Goal: Task Accomplishment & Management: Use online tool/utility

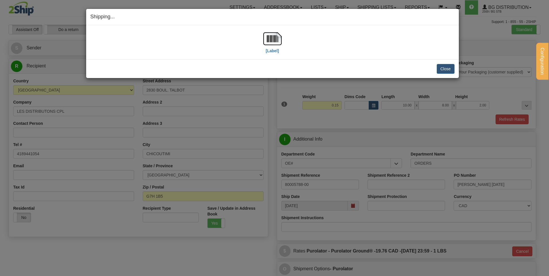
select select "QC"
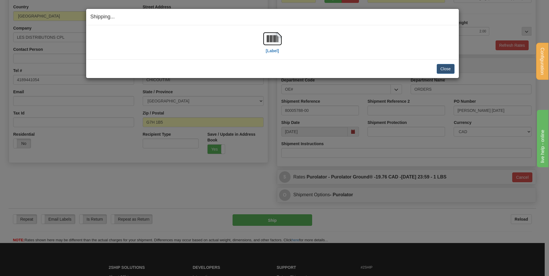
scroll to position [74, 0]
click at [445, 67] on button "Close" at bounding box center [446, 69] width 18 height 10
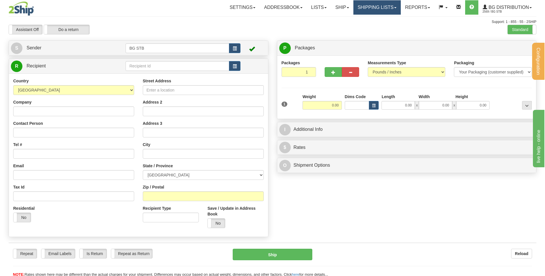
drag, startPoint x: 365, startPoint y: 5, endPoint x: 368, endPoint y: 9, distance: 4.0
click at [366, 5] on link "Shipping lists" at bounding box center [376, 7] width 47 height 14
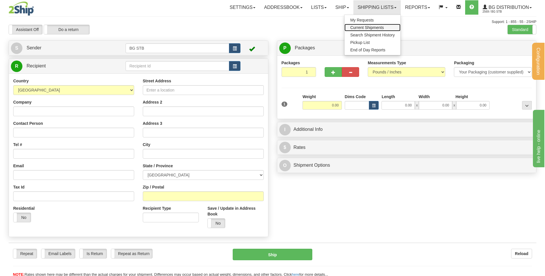
click at [355, 28] on span "Current Shipments" at bounding box center [367, 27] width 34 height 5
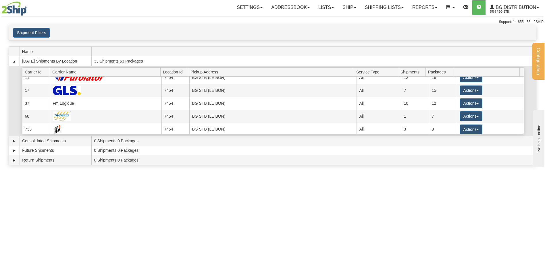
scroll to position [7, 0]
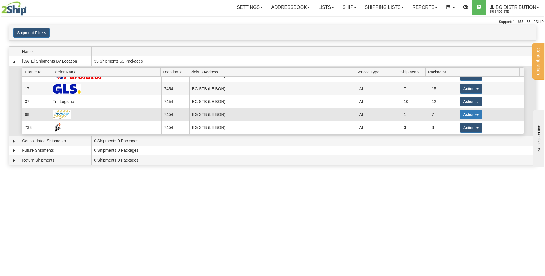
click at [469, 113] on button "Actions" at bounding box center [470, 115] width 23 height 10
click at [448, 123] on span "Details" at bounding box center [450, 125] width 16 height 4
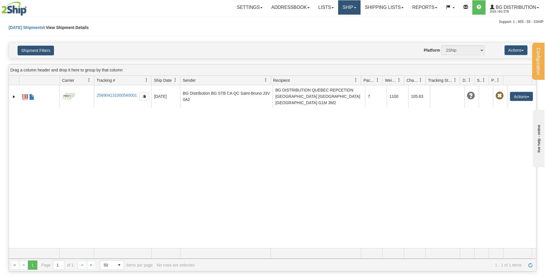
click at [338, 8] on link "Ship" at bounding box center [349, 7] width 22 height 14
click at [334, 20] on span "Ship Screen" at bounding box center [331, 20] width 22 height 5
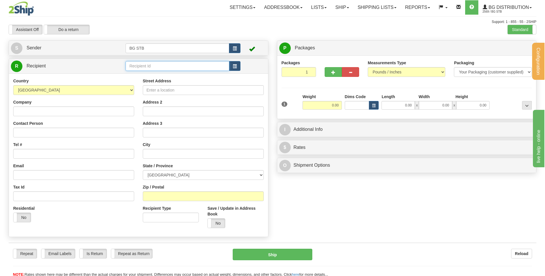
click at [158, 64] on input "text" at bounding box center [176, 66] width 103 height 10
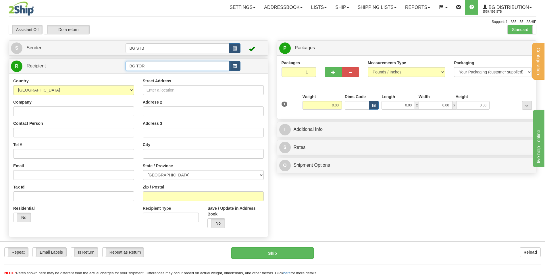
type input "BG TOR"
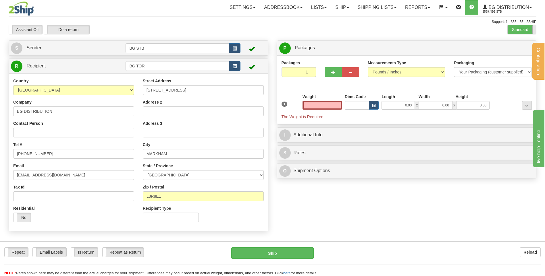
type input "0.00"
click at [530, 26] on div "Standard Advanced" at bounding box center [535, 29] width 57 height 9
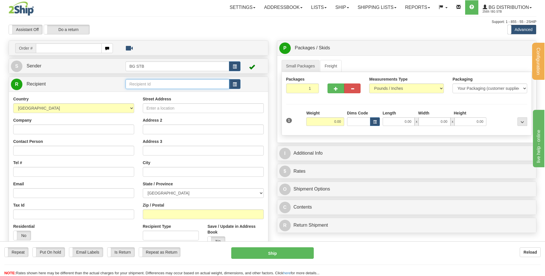
click at [133, 86] on input "text" at bounding box center [176, 84] width 103 height 10
type input "BG TOR"
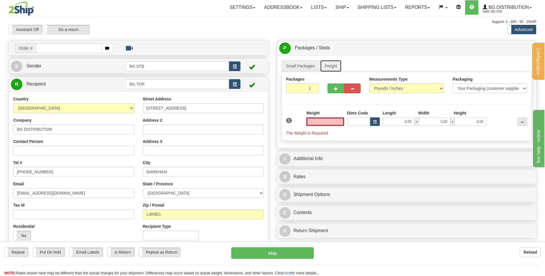
type input "0.00"
click at [326, 64] on link "Freight" at bounding box center [331, 66] width 22 height 12
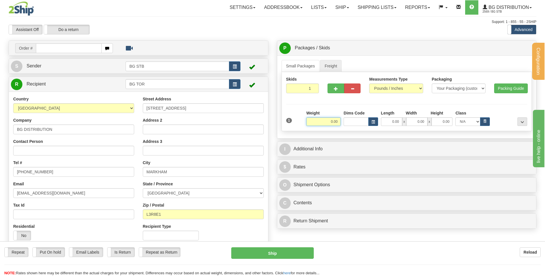
click at [331, 125] on input "0.00" at bounding box center [323, 121] width 34 height 9
type input "0.00"
click at [391, 117] on input "0.00" at bounding box center [391, 121] width 21 height 9
type input "48.00"
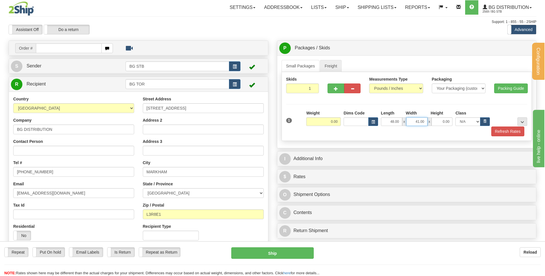
drag, startPoint x: 406, startPoint y: 121, endPoint x: 450, endPoint y: 116, distance: 44.7
click at [447, 116] on div "Length Width Height Class 48.00 x 41.00" at bounding box center [435, 118] width 112 height 16
drag, startPoint x: 412, startPoint y: 120, endPoint x: 482, endPoint y: 114, distance: 70.6
click at [481, 114] on div "Length Width Height Class 48.00 x 410.00" at bounding box center [435, 118] width 112 height 16
type input "40.00"
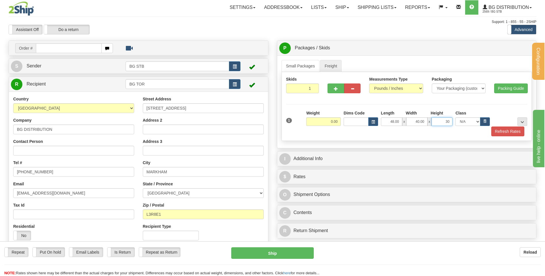
type input "30.00"
click at [525, 120] on button "..." at bounding box center [522, 121] width 10 height 9
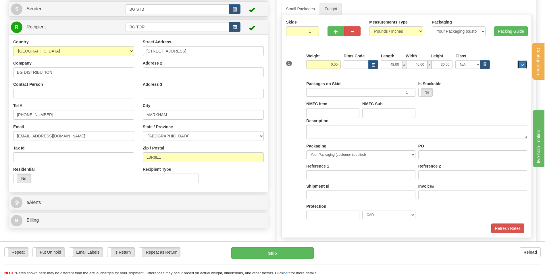
scroll to position [57, 0]
click at [315, 129] on textarea "Description" at bounding box center [416, 132] width 221 height 14
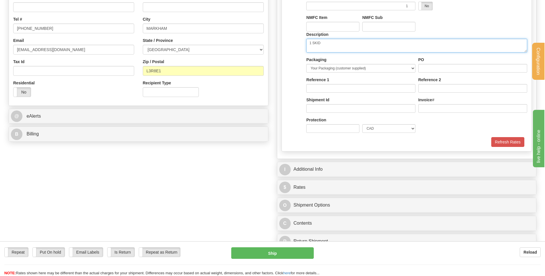
type textarea "1 SKID"
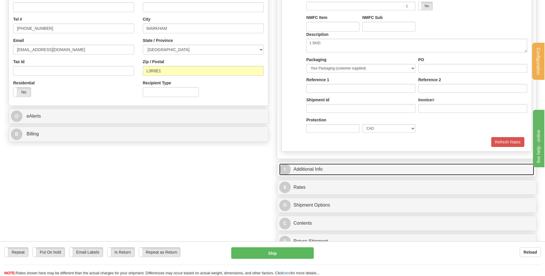
click at [348, 165] on link "I Additional Info" at bounding box center [406, 170] width 255 height 12
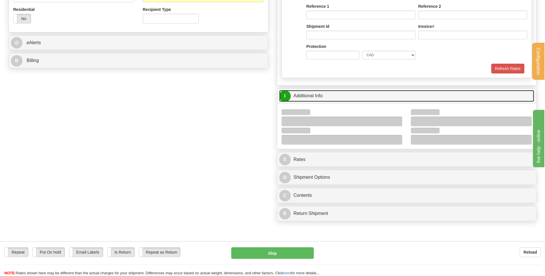
scroll to position [230, 0]
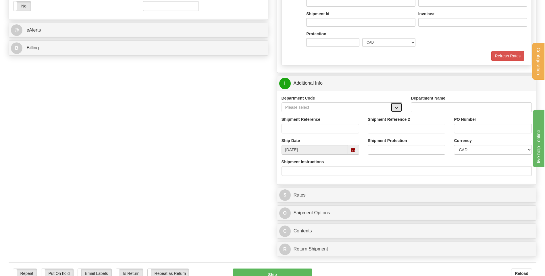
click at [395, 108] on span "button" at bounding box center [396, 108] width 4 height 4
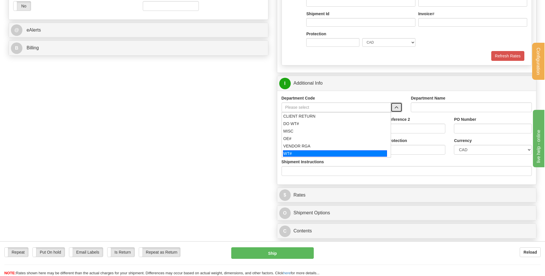
drag, startPoint x: 305, startPoint y: 150, endPoint x: 305, endPoint y: 140, distance: 10.4
click at [305, 150] on div "WT#" at bounding box center [335, 153] width 104 height 6
type input "WT#"
type input "WAREHOUSE TRANSFERS"
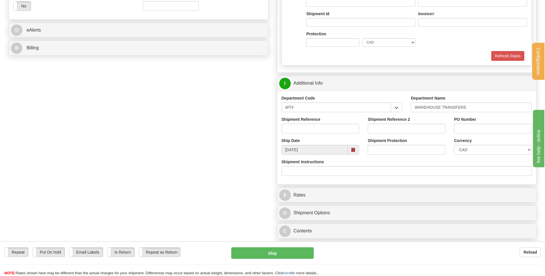
click at [306, 135] on div "Shipment Reference" at bounding box center [320, 127] width 86 height 21
click at [306, 131] on input "Shipment Reference" at bounding box center [320, 129] width 78 height 10
type input "U"
type input "R"
type input "T"
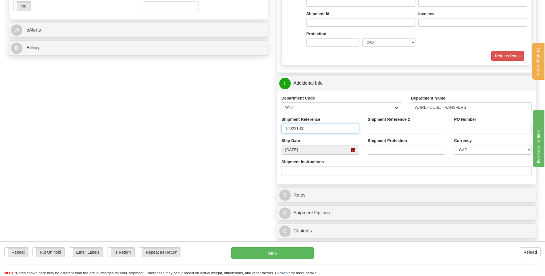
type input "160231-00"
click at [489, 122] on div "PO Number" at bounding box center [493, 125] width 78 height 17
drag, startPoint x: 489, startPoint y: 126, endPoint x: 487, endPoint y: 129, distance: 3.7
click at [489, 126] on input "PO Number" at bounding box center [493, 129] width 78 height 10
type input "TRANSFERT TORONTO"
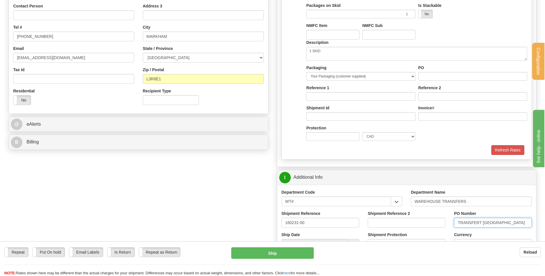
scroll to position [115, 0]
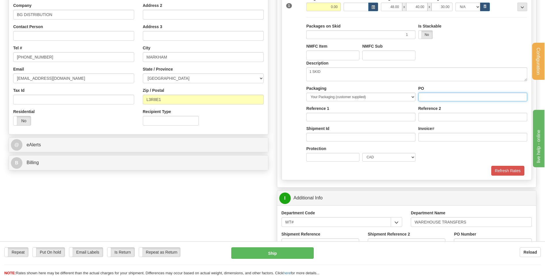
click at [443, 97] on input "PO" at bounding box center [472, 97] width 109 height 9
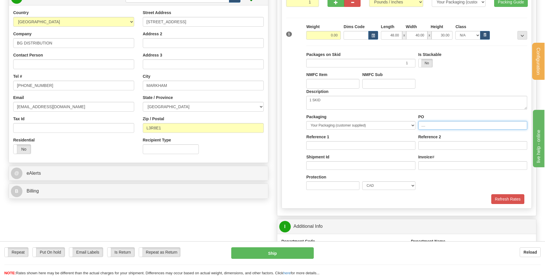
scroll to position [86, 0]
type input "...."
click at [325, 36] on input "0.00" at bounding box center [323, 35] width 34 height 9
type input "611.00"
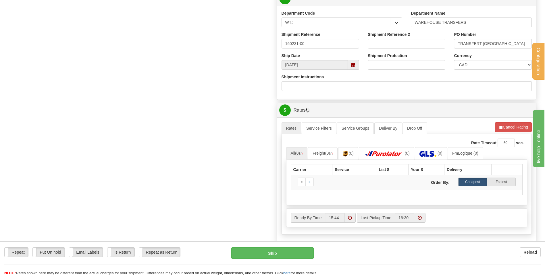
scroll to position [345, 0]
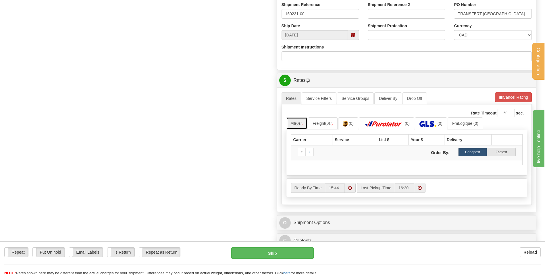
click at [298, 124] on span "(0)" at bounding box center [297, 123] width 5 height 5
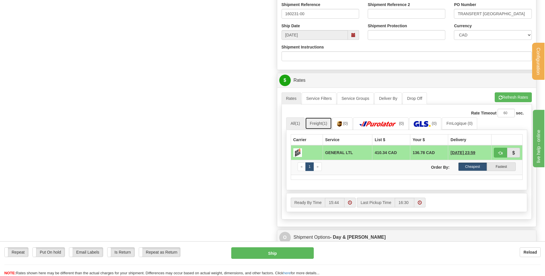
click at [319, 125] on link "Freight (1)" at bounding box center [318, 123] width 27 height 12
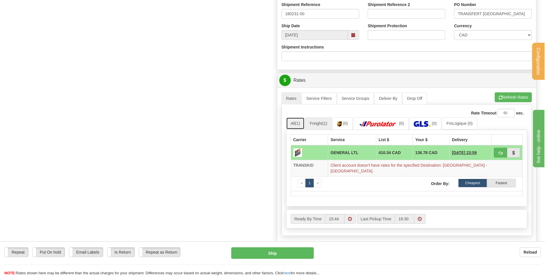
click at [290, 125] on link "All (1)" at bounding box center [295, 123] width 19 height 12
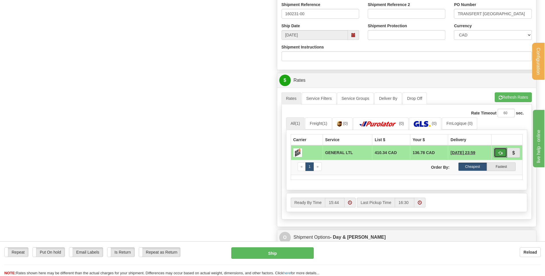
drag, startPoint x: 502, startPoint y: 153, endPoint x: 496, endPoint y: 159, distance: 8.7
click at [502, 153] on span "button" at bounding box center [500, 153] width 4 height 4
type input "GL"
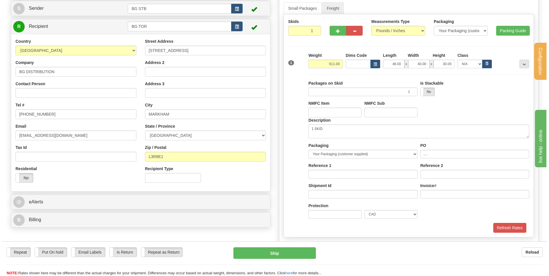
scroll to position [57, 0]
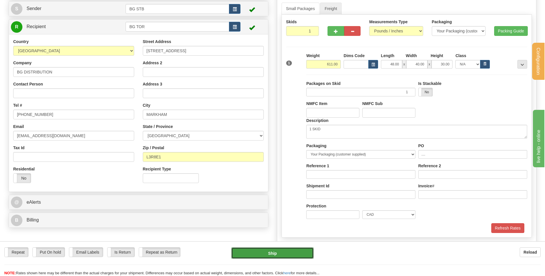
click at [281, 253] on button "Ship" at bounding box center [272, 252] width 82 height 11
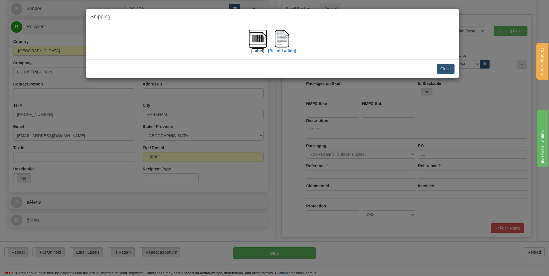
click at [258, 40] on img at bounding box center [258, 39] width 18 height 18
click at [280, 40] on img at bounding box center [282, 39] width 18 height 18
drag, startPoint x: 442, startPoint y: 67, endPoint x: 421, endPoint y: 36, distance: 37.5
click at [442, 67] on button "Close" at bounding box center [446, 69] width 18 height 10
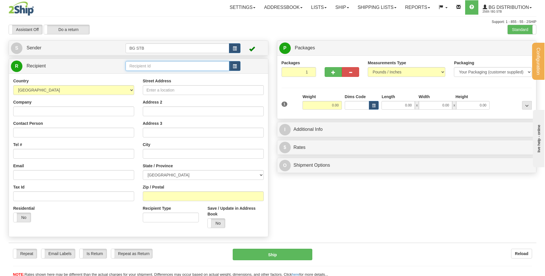
click at [170, 67] on input "text" at bounding box center [176, 66] width 103 height 10
